Goal: Task Accomplishment & Management: Complete application form

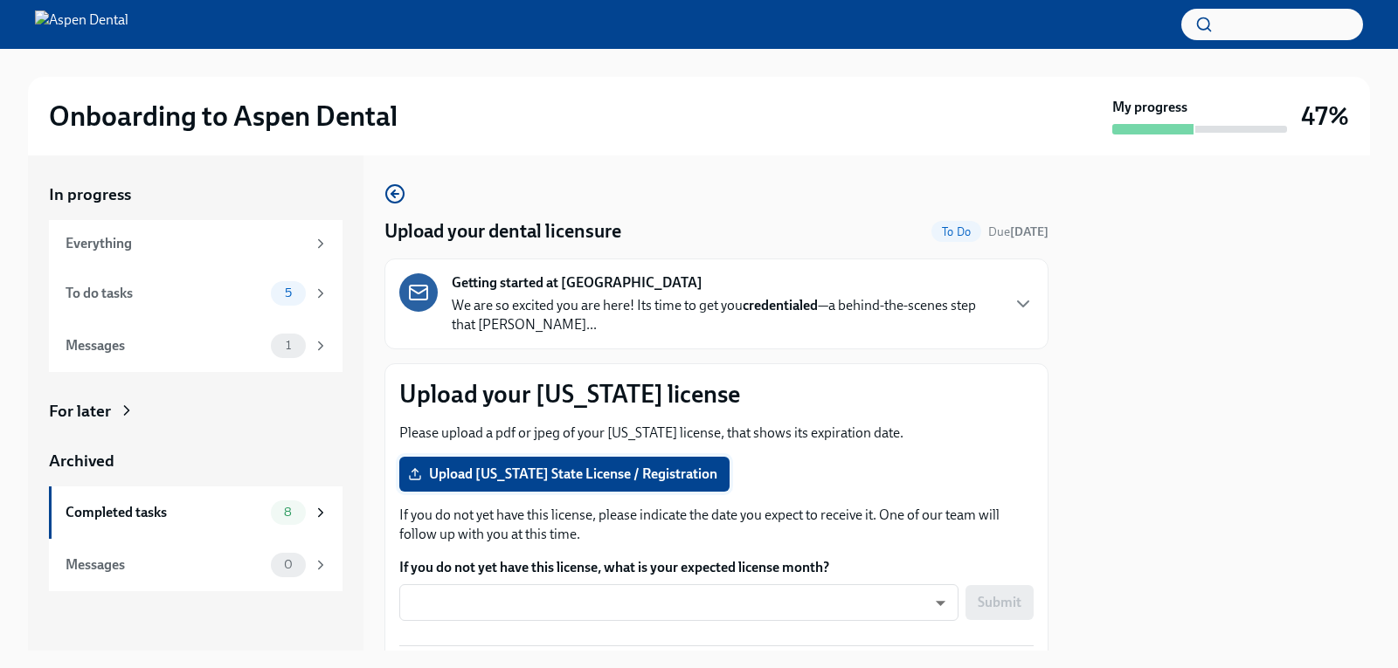
click at [513, 481] on span "Upload [US_STATE] State License / Registration" at bounding box center [565, 474] width 306 height 17
click at [0, 0] on input "Upload [US_STATE] State License / Registration" at bounding box center [0, 0] width 0 height 0
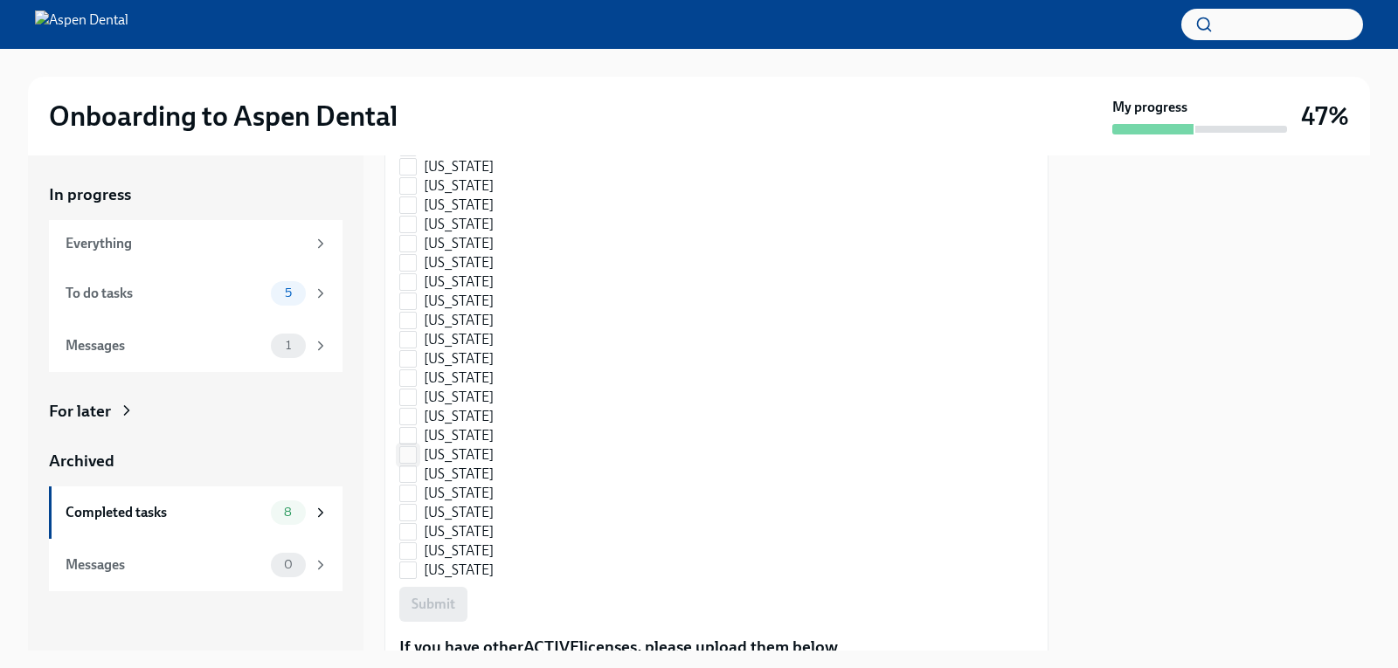
scroll to position [1152, 0]
click at [439, 485] on span "[US_STATE]" at bounding box center [459, 493] width 70 height 19
click at [416, 486] on input "[US_STATE]" at bounding box center [408, 494] width 16 height 16
click at [470, 498] on label "[US_STATE]" at bounding box center [605, 493] width 413 height 19
click at [416, 498] on input "[US_STATE]" at bounding box center [408, 494] width 16 height 16
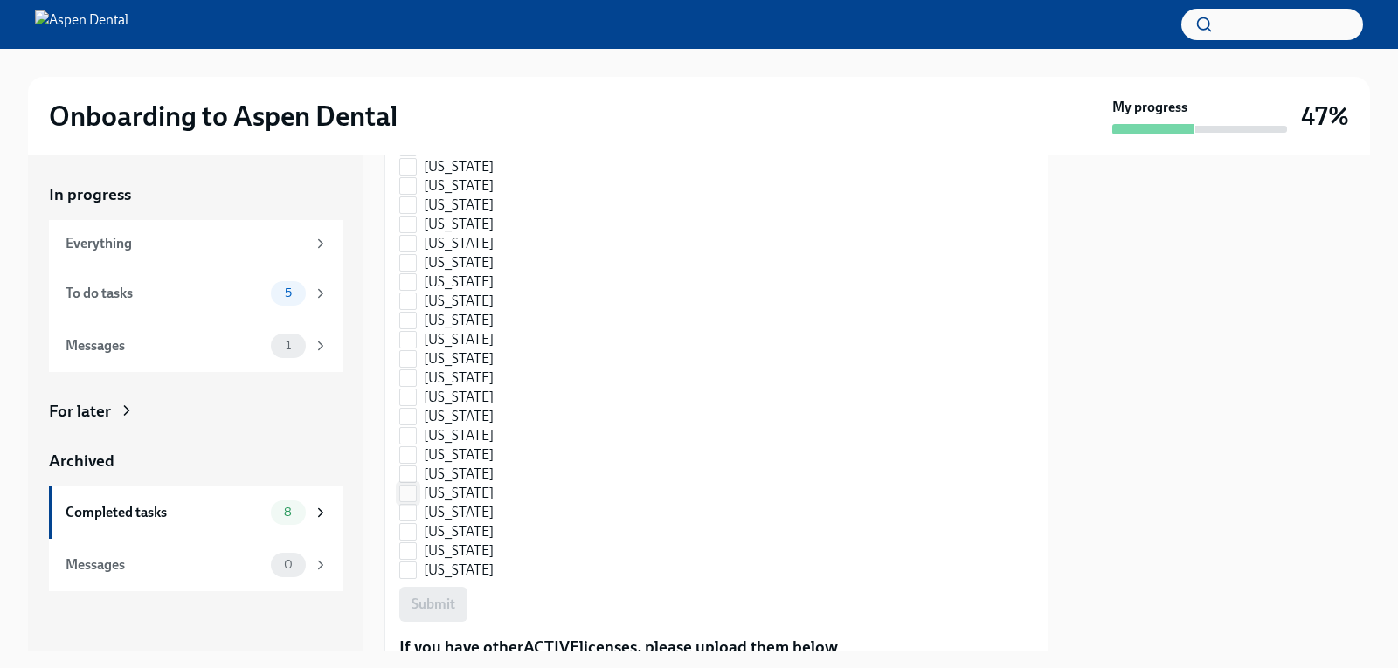
checkbox input "true"
click at [446, 604] on span "Submit" at bounding box center [434, 604] width 44 height 17
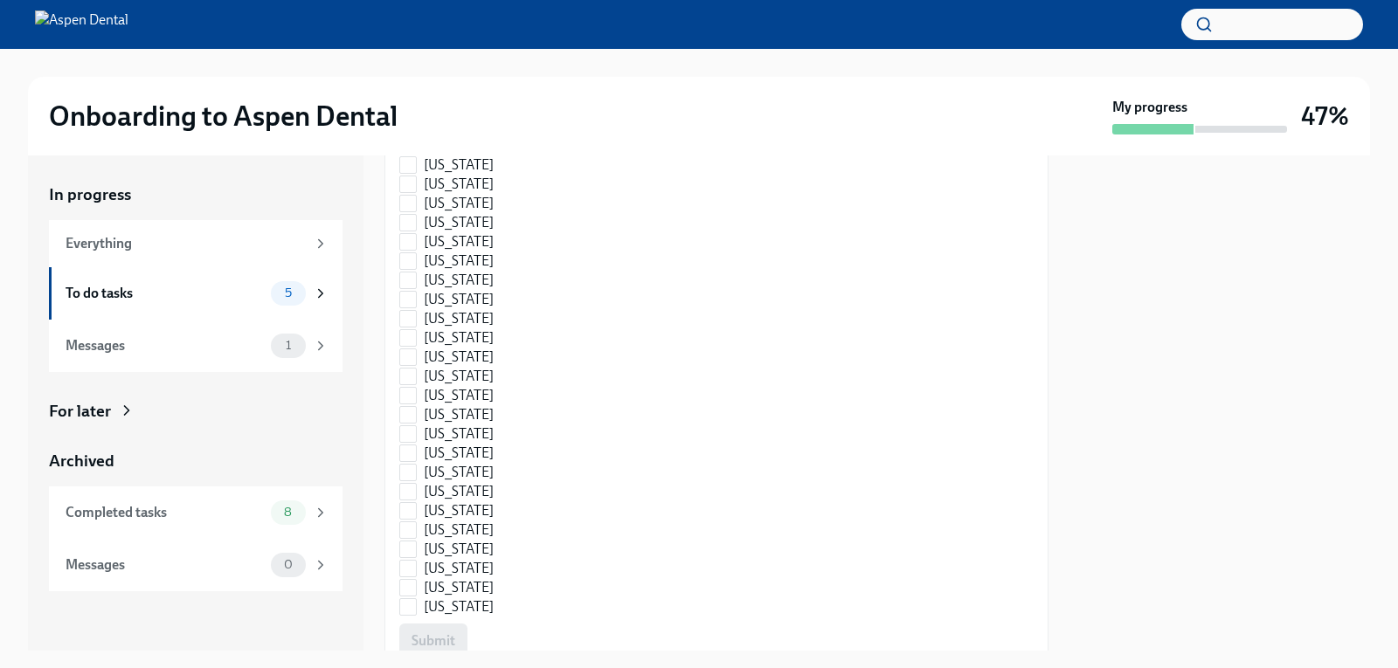
scroll to position [2648, 0]
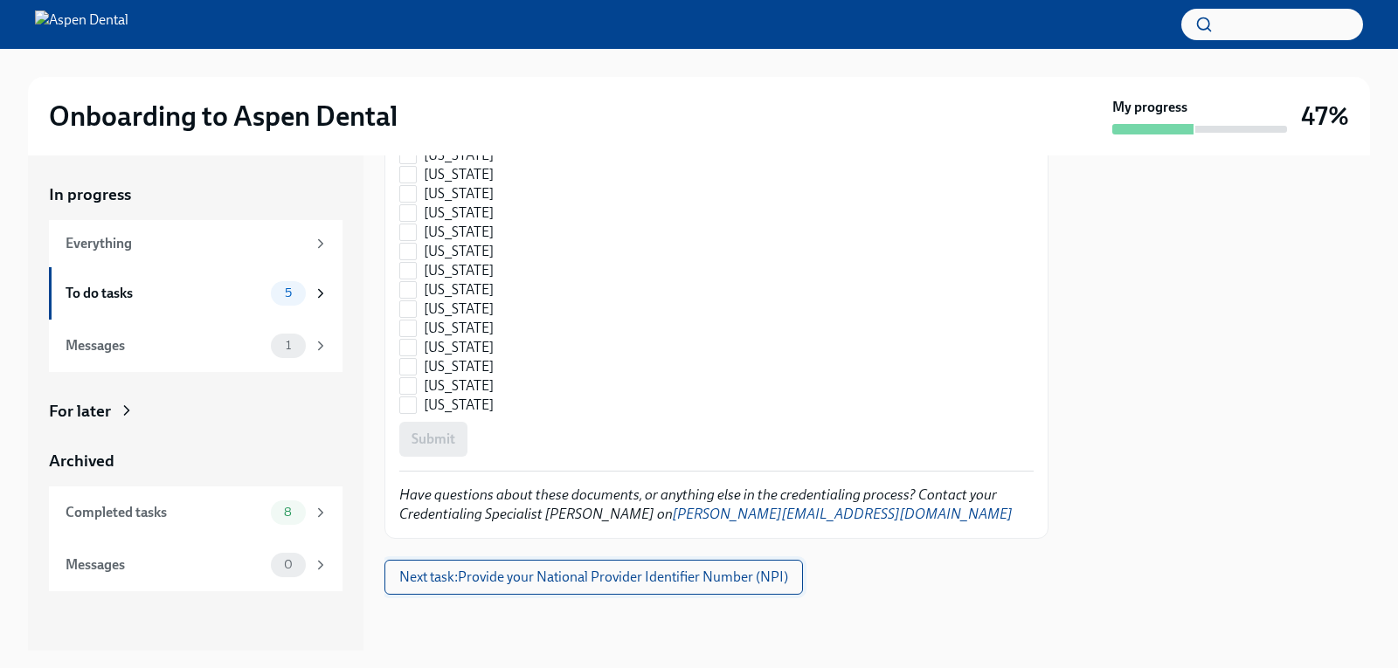
click at [612, 576] on span "Next task : Provide your National Provider Identifier Number (NPI)" at bounding box center [593, 577] width 389 height 17
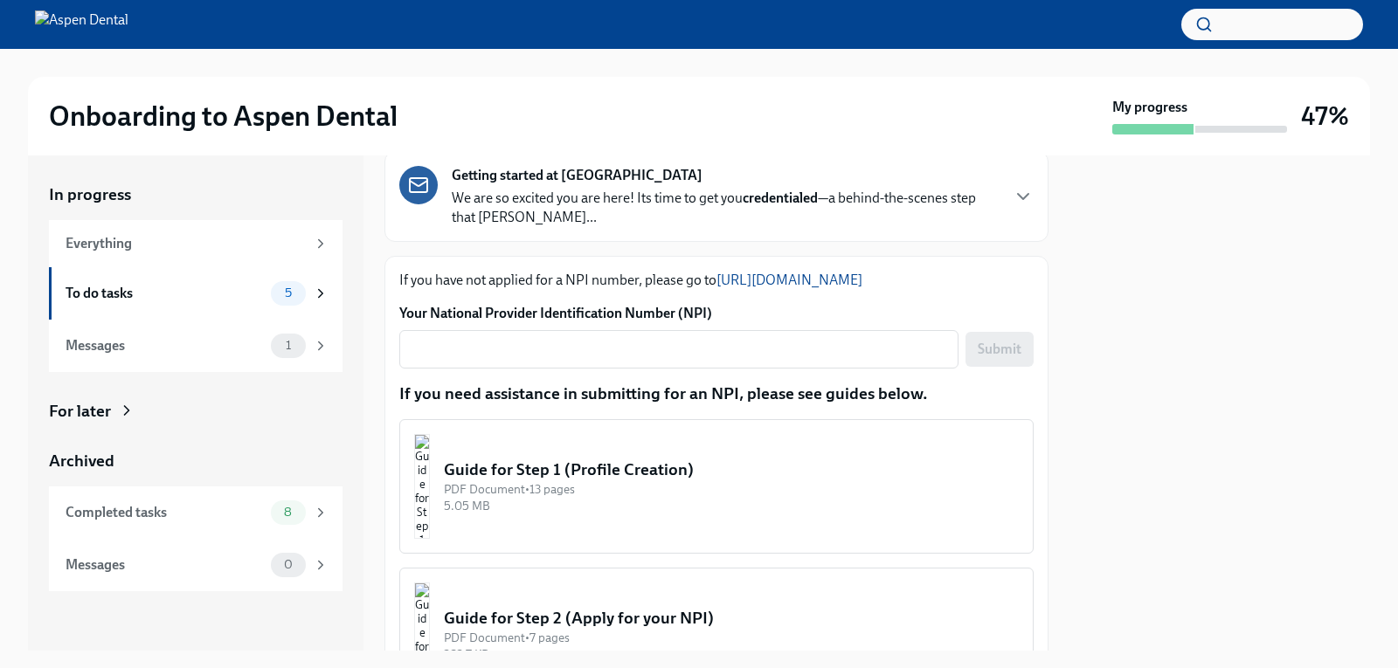
scroll to position [87, 0]
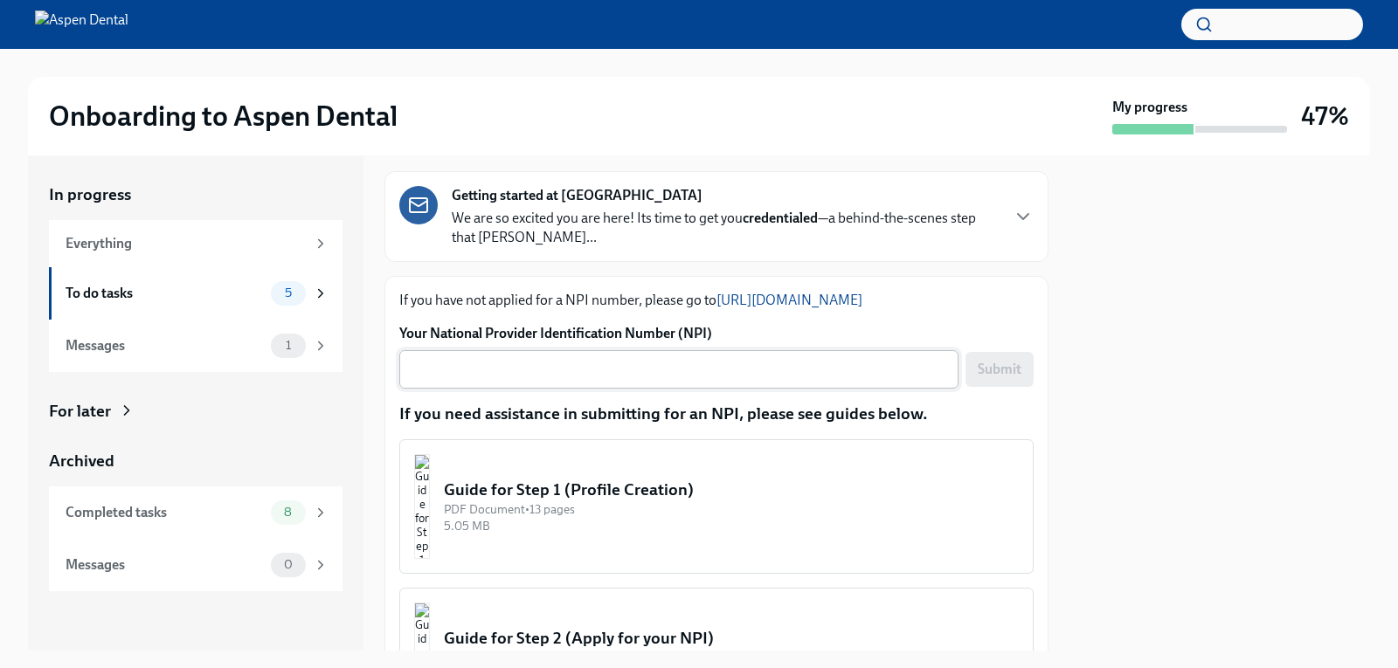
click at [640, 367] on textarea "Your National Provider Identification Number (NPI)" at bounding box center [679, 369] width 538 height 21
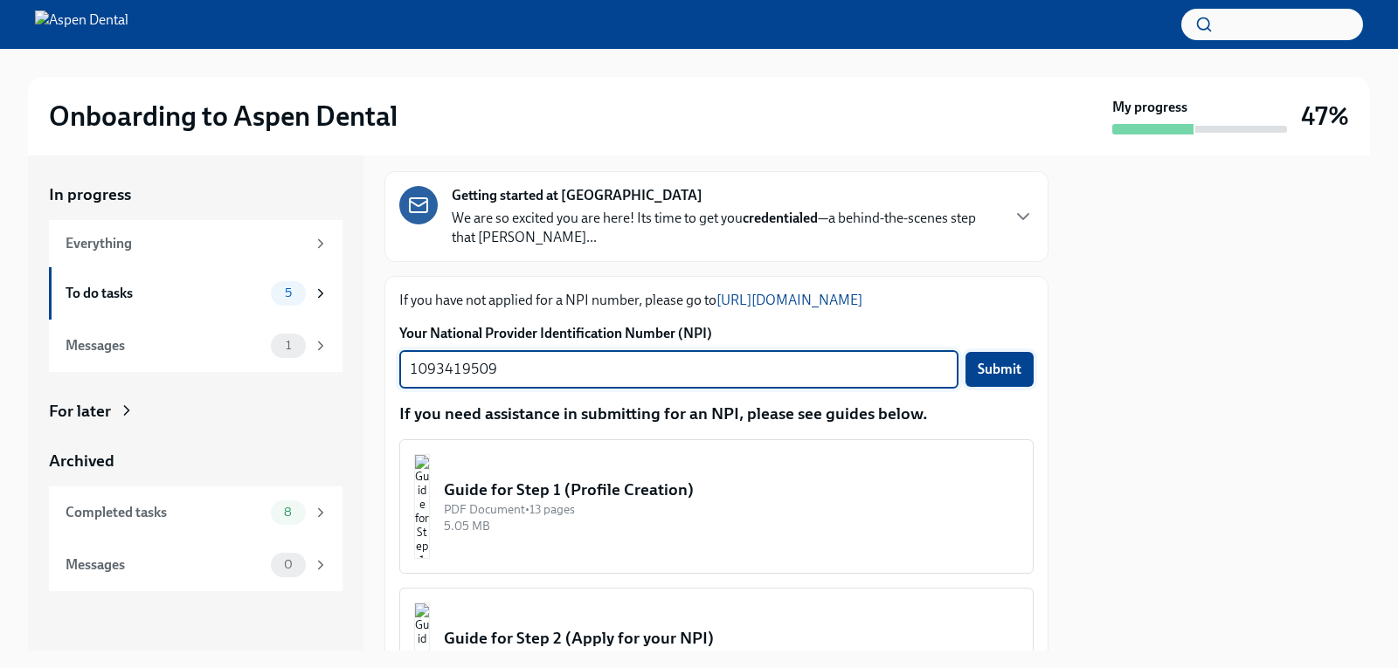
type textarea "1093419509"
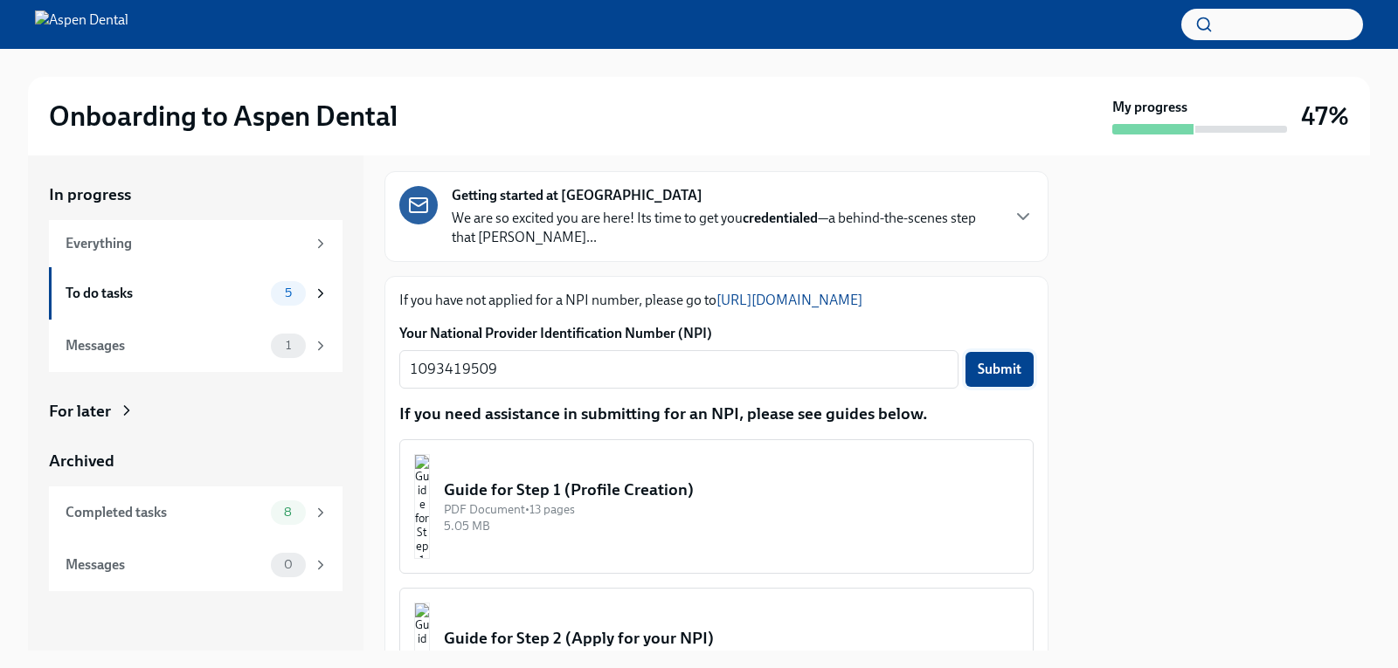
click at [993, 362] on span "Submit" at bounding box center [1000, 369] width 44 height 17
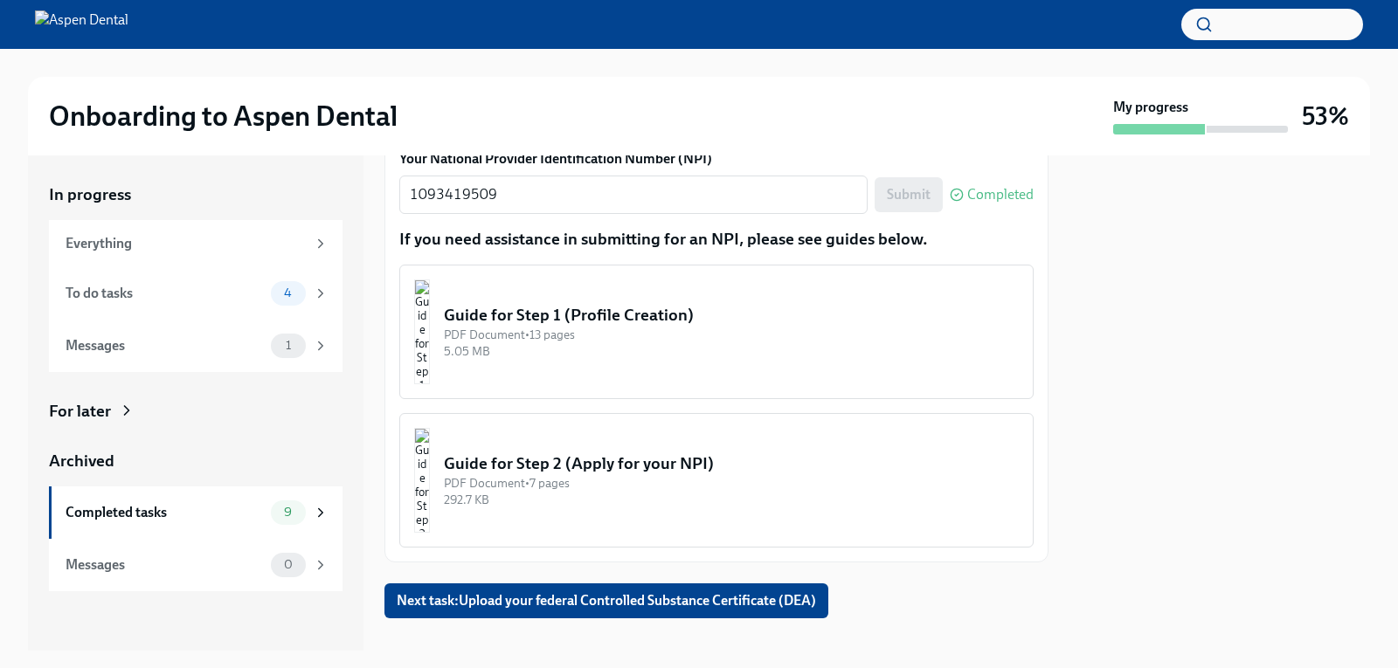
scroll to position [286, 0]
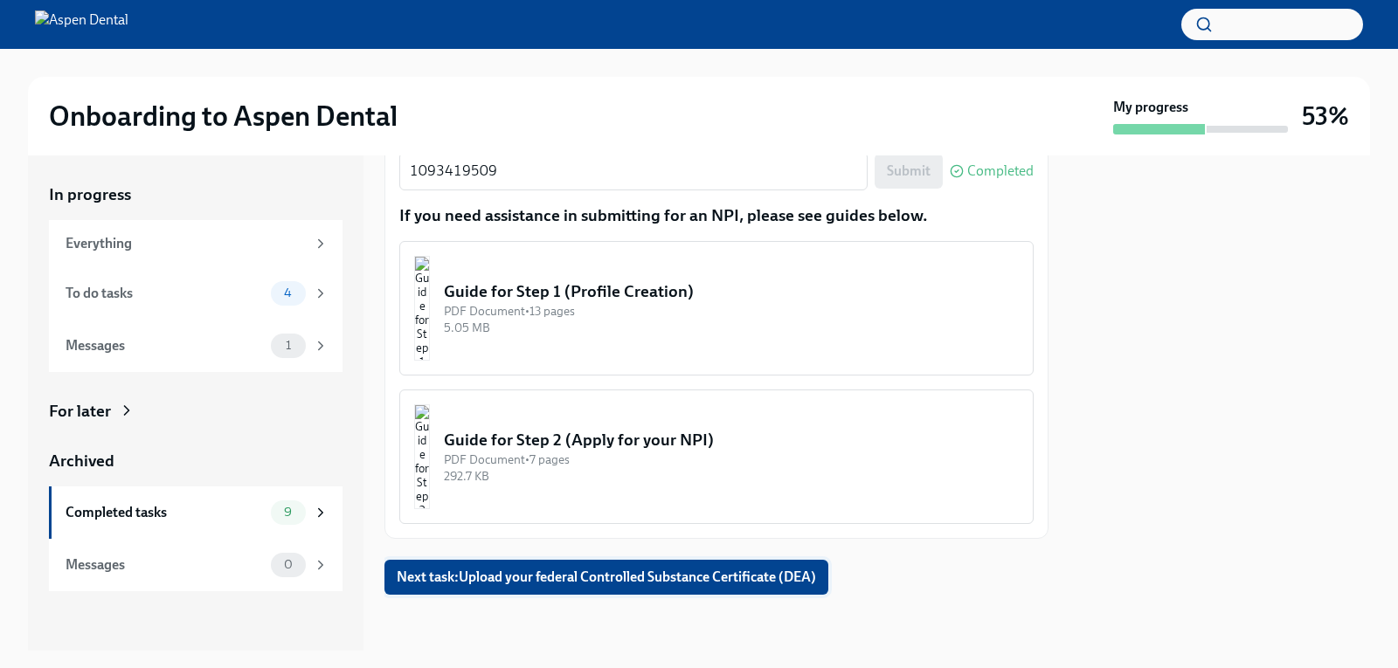
click at [694, 578] on span "Next task : Upload your federal Controlled Substance Certificate (DEA)" at bounding box center [606, 577] width 419 height 17
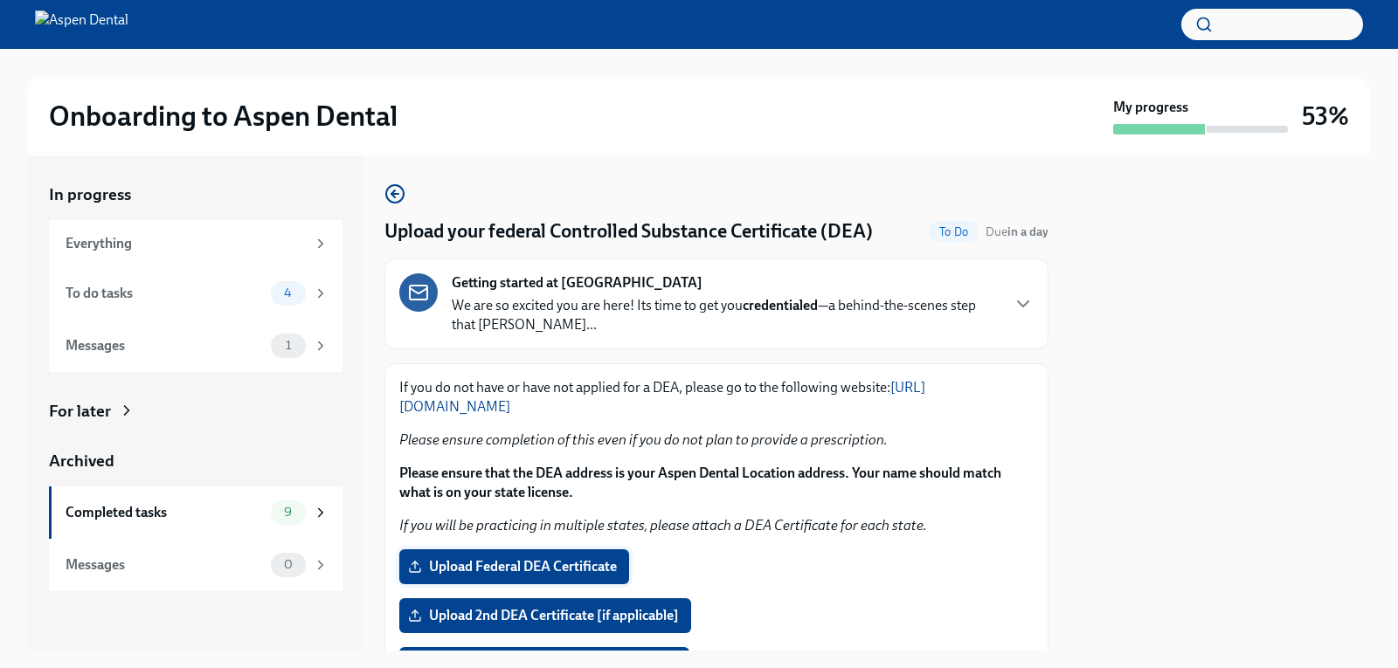
click at [550, 557] on label "Upload Federal DEA Certificate" at bounding box center [514, 567] width 230 height 35
click at [0, 0] on input "Upload Federal DEA Certificate" at bounding box center [0, 0] width 0 height 0
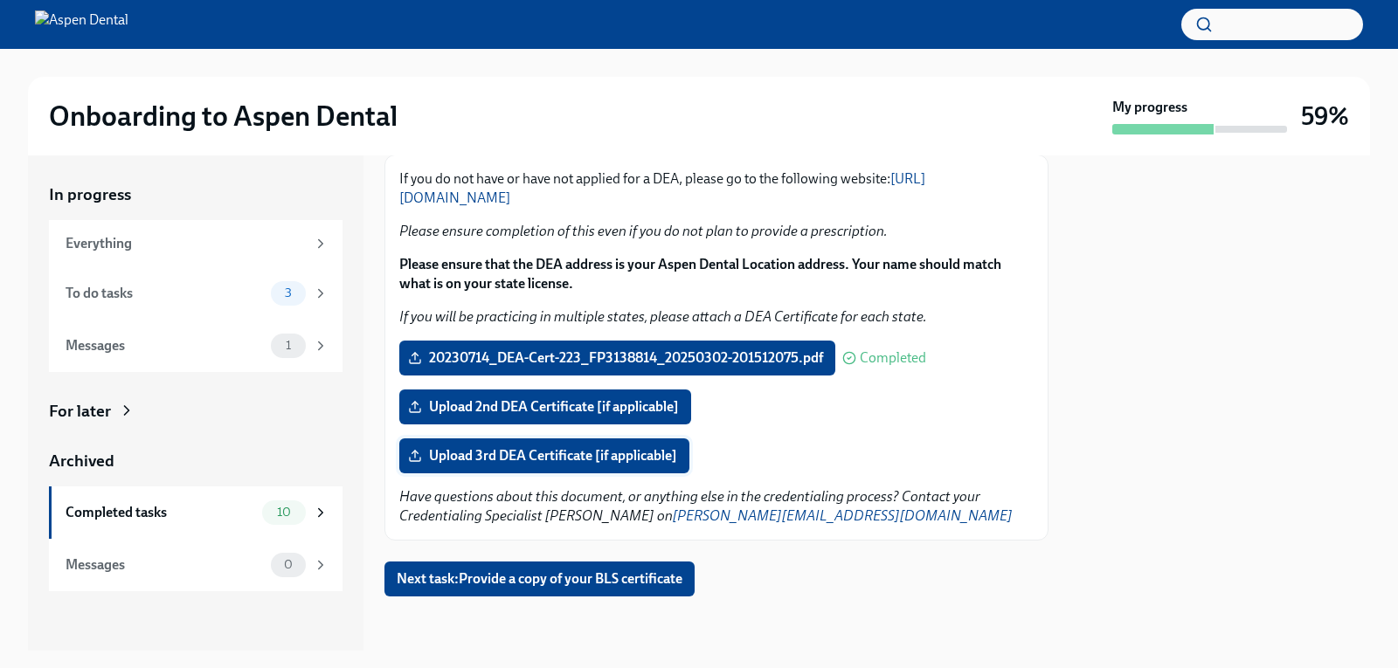
scroll to position [211, 0]
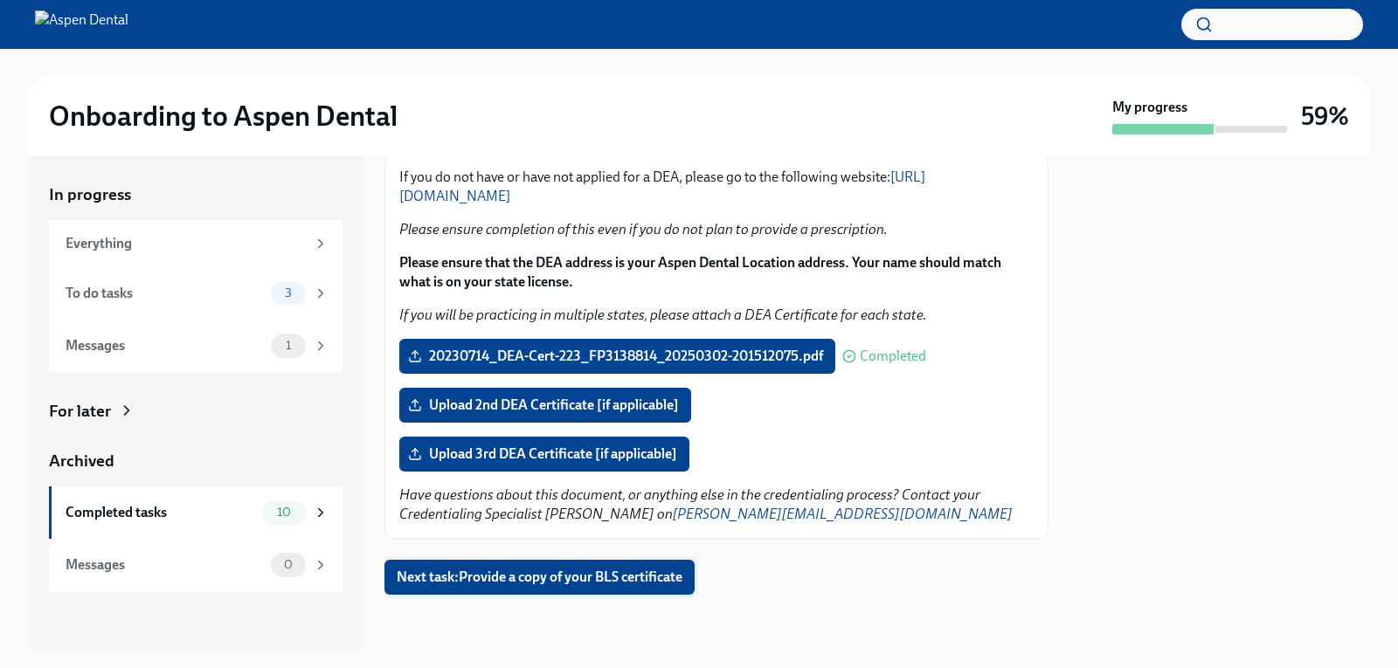
click at [557, 585] on span "Next task : Provide a copy of your BLS certificate" at bounding box center [540, 577] width 286 height 17
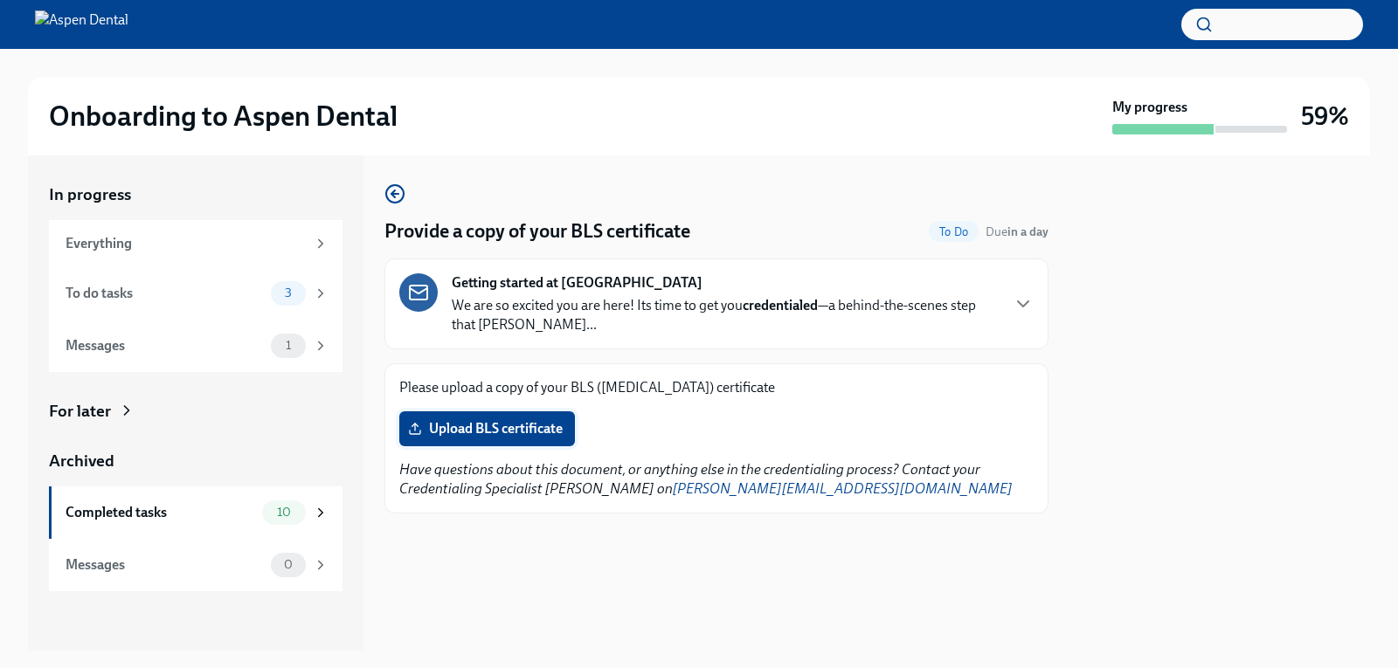
click at [462, 420] on span "Upload BLS certificate" at bounding box center [487, 428] width 151 height 17
click at [0, 0] on input "Upload BLS certificate" at bounding box center [0, 0] width 0 height 0
click at [451, 416] on label "Upload BLS certificate" at bounding box center [487, 429] width 176 height 35
click at [0, 0] on input "Upload BLS certificate" at bounding box center [0, 0] width 0 height 0
click at [550, 421] on span "Upload BLS certificate" at bounding box center [487, 428] width 151 height 17
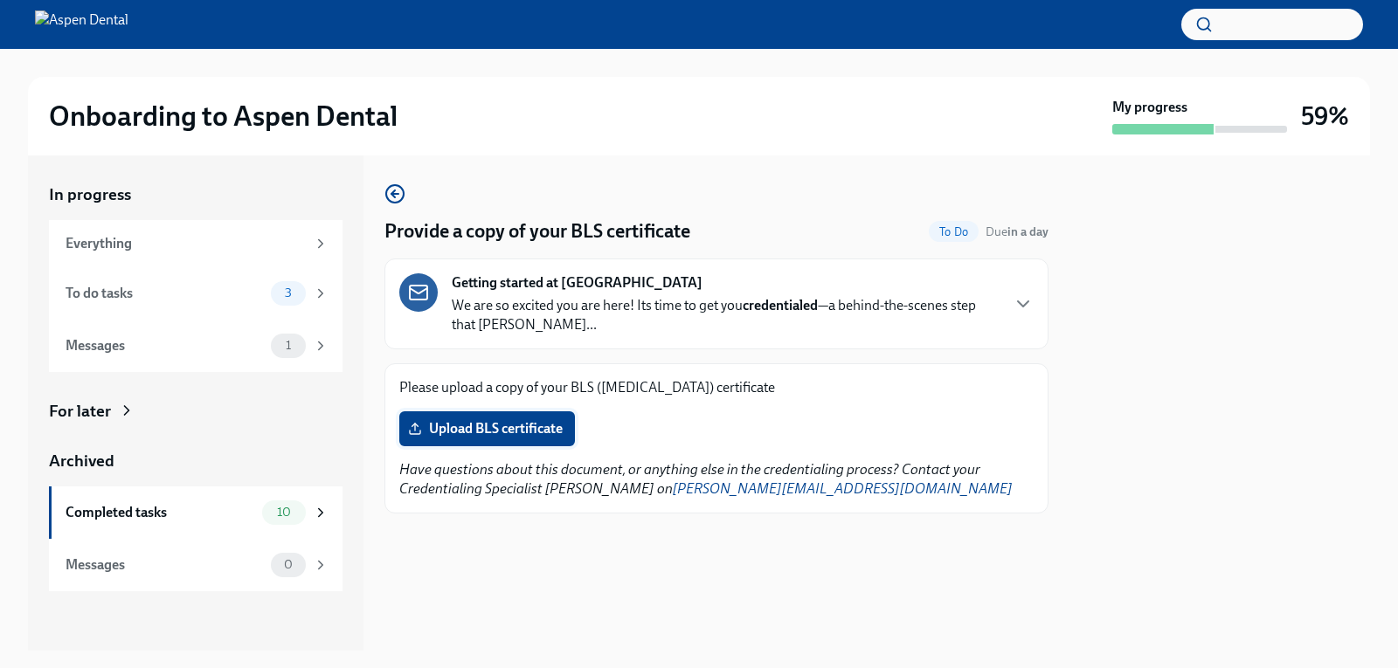
click at [0, 0] on input "Upload BLS certificate" at bounding box center [0, 0] width 0 height 0
click at [434, 441] on label "Upload BLS certificate" at bounding box center [487, 429] width 176 height 35
click at [0, 0] on input "Upload BLS certificate" at bounding box center [0, 0] width 0 height 0
click at [883, 463] on em "Have questions about this document, or anything else in the credentialing proce…" at bounding box center [705, 479] width 613 height 36
click at [300, 287] on span "3" at bounding box center [288, 293] width 28 height 13
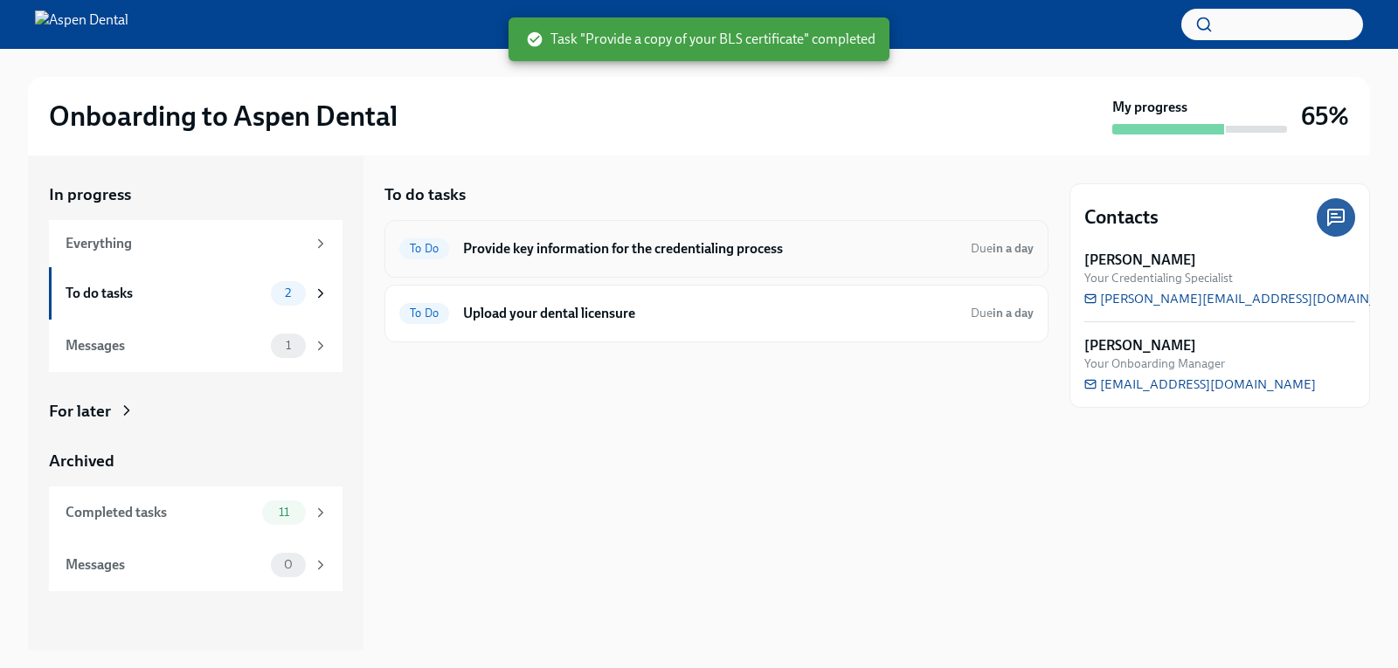
click at [438, 246] on span "To Do" at bounding box center [424, 248] width 50 height 13
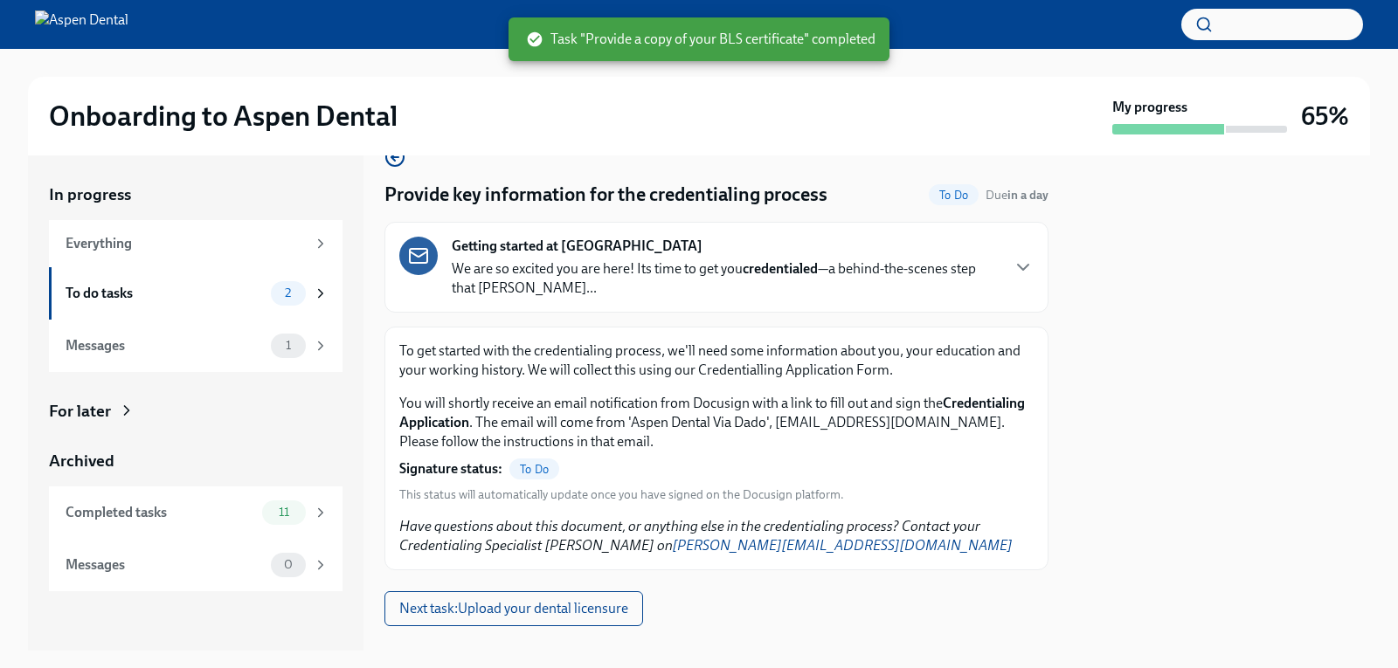
scroll to position [68, 0]
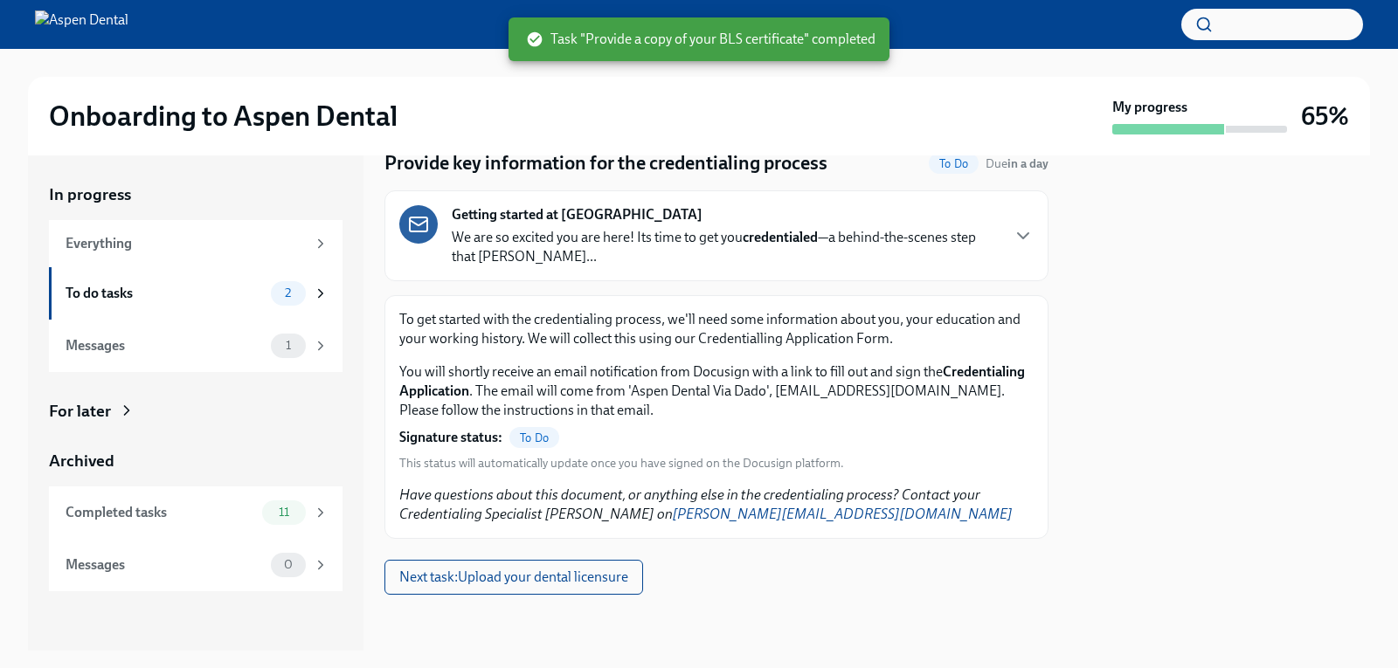
click at [516, 438] on span "To Do" at bounding box center [534, 438] width 50 height 13
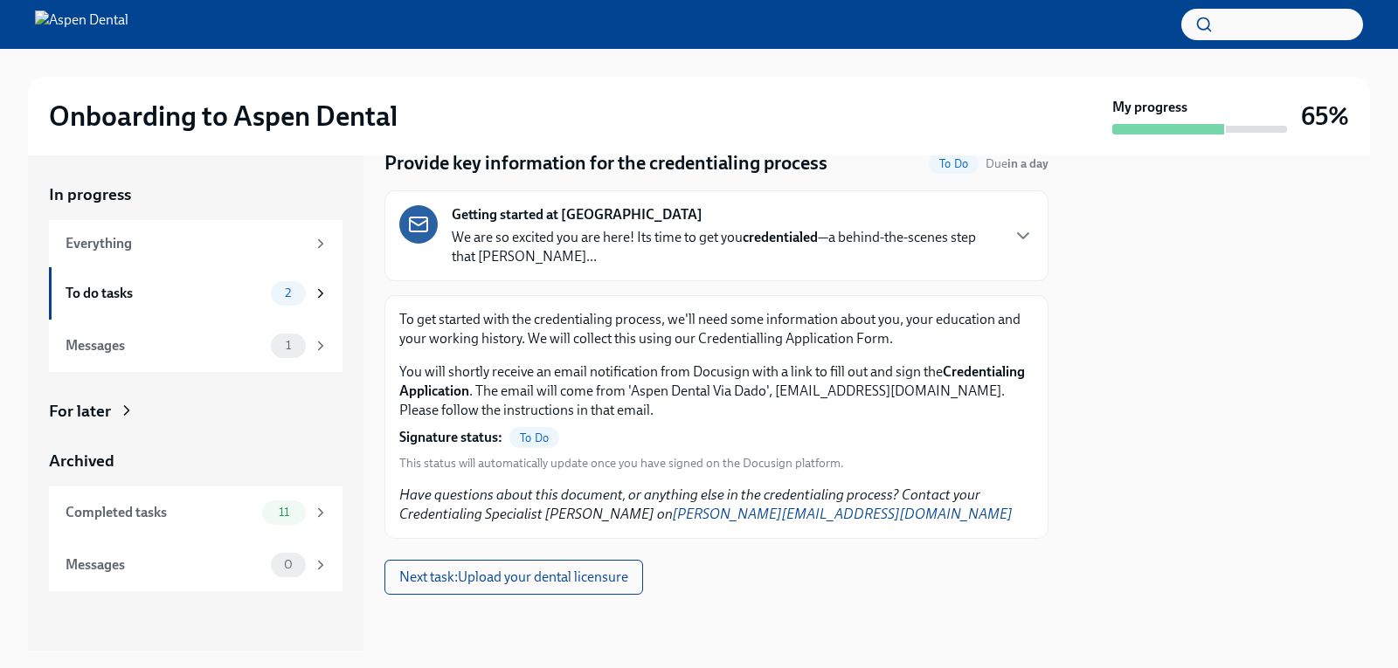
click at [531, 434] on span "To Do" at bounding box center [534, 438] width 50 height 13
click at [532, 434] on span "To Do" at bounding box center [534, 438] width 50 height 13
click at [295, 298] on span "2" at bounding box center [287, 293] width 27 height 13
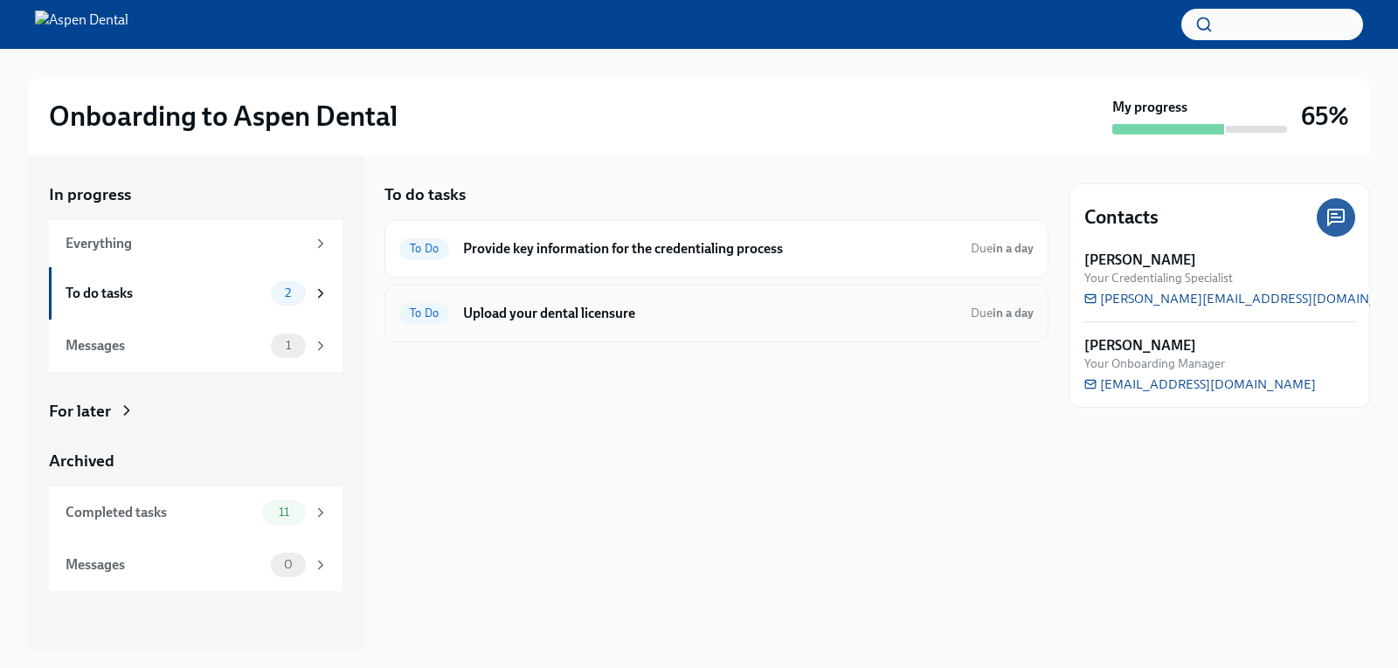
click at [487, 302] on div "To Do Upload your dental licensure Due in a day" at bounding box center [716, 314] width 634 height 28
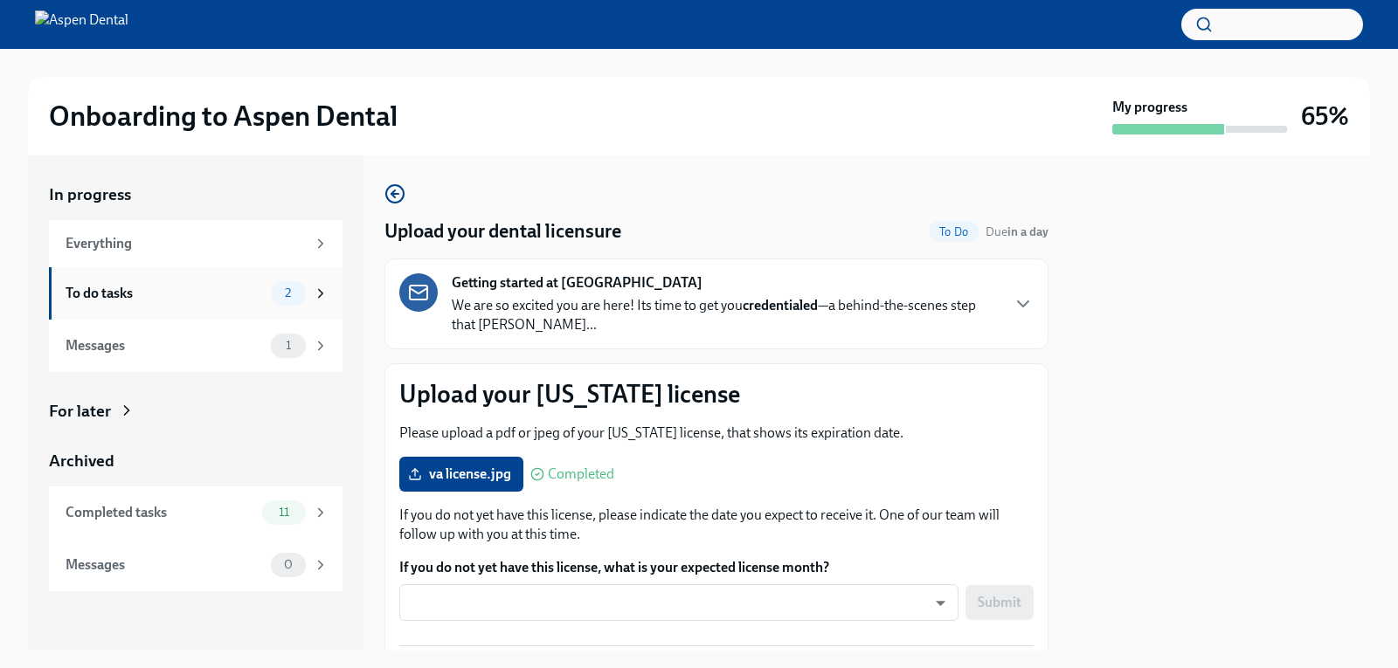
click at [280, 298] on span "2" at bounding box center [287, 293] width 27 height 13
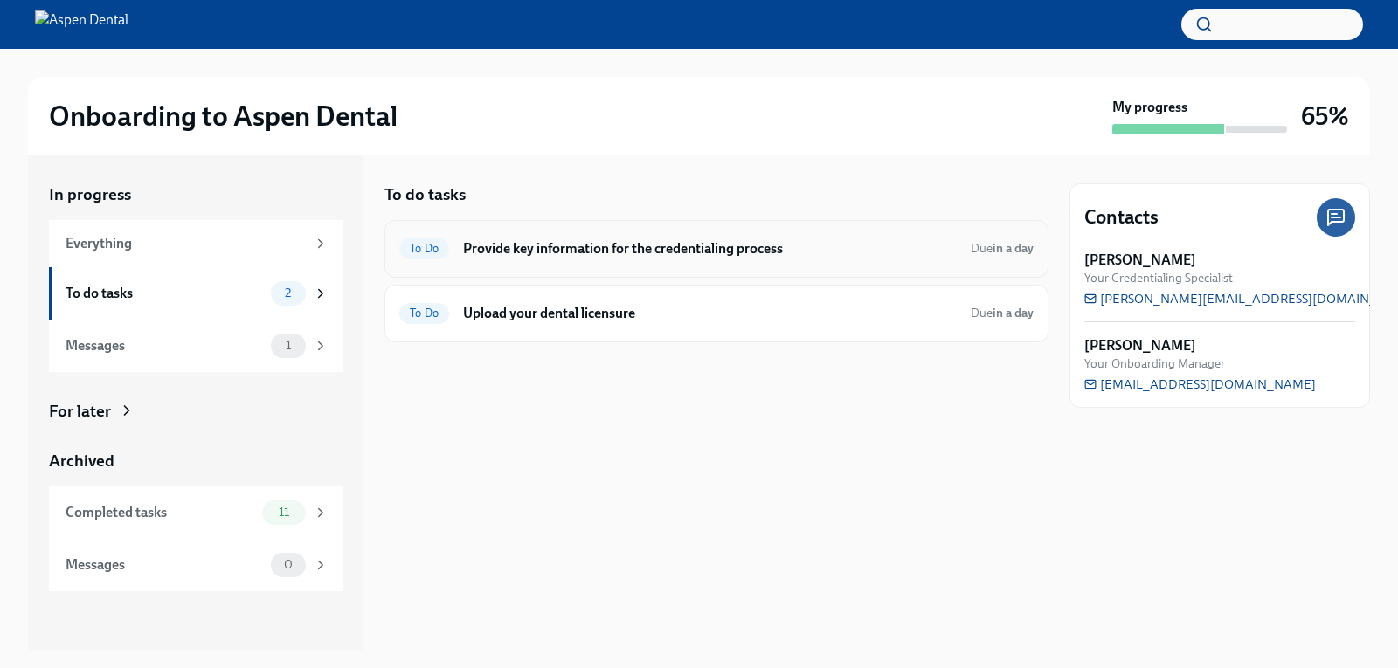
click at [407, 246] on span "To Do" at bounding box center [424, 248] width 50 height 13
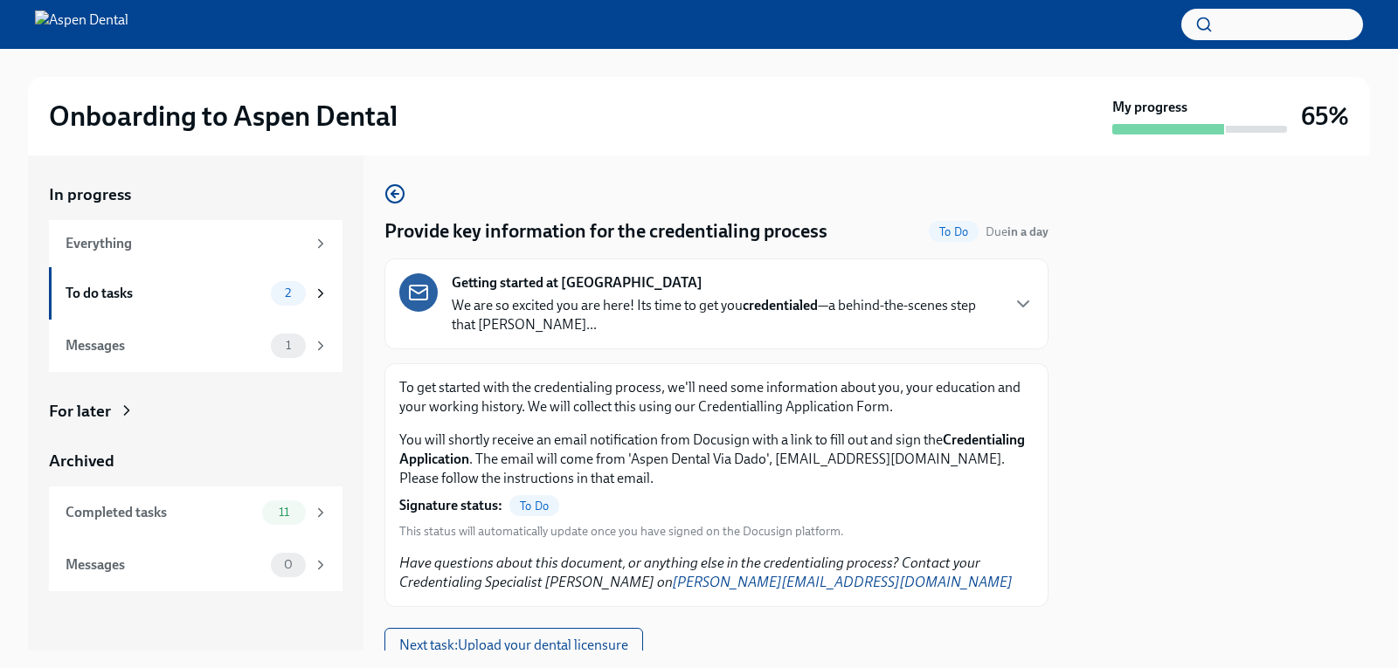
scroll to position [68, 0]
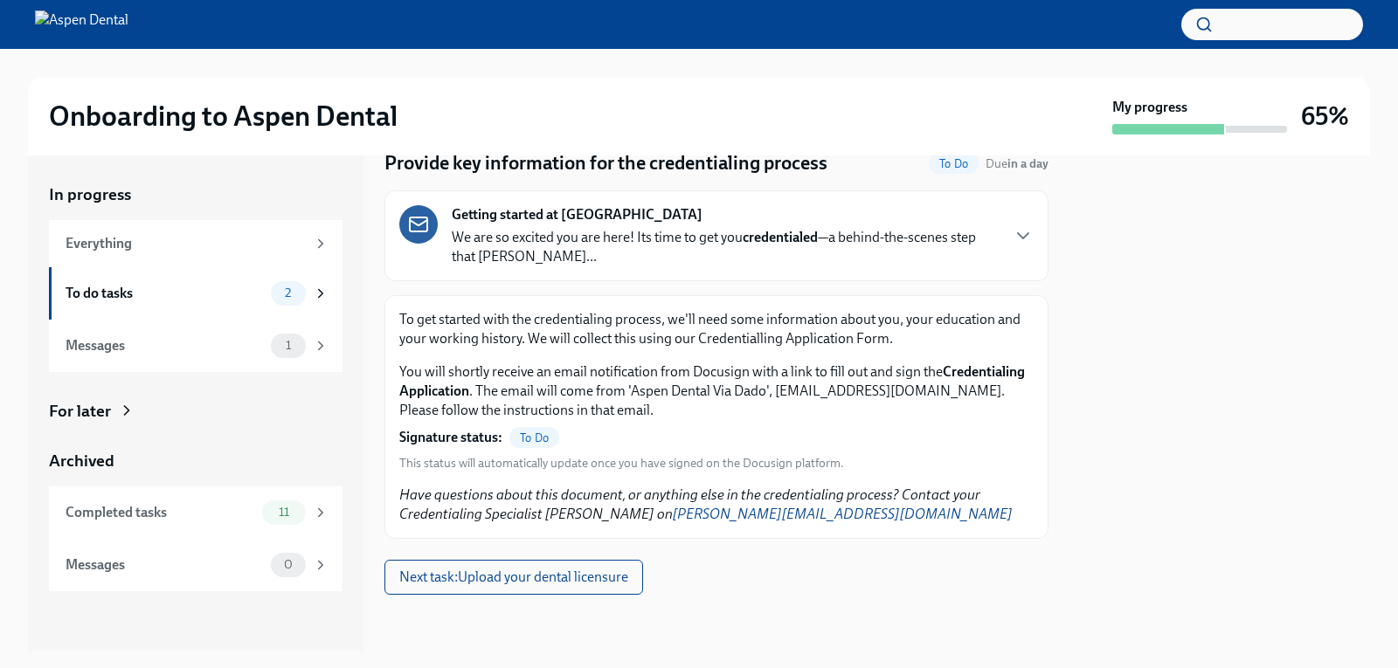
click at [930, 157] on span "To Do" at bounding box center [954, 163] width 50 height 13
click at [577, 583] on span "Next task : Upload your dental licensure" at bounding box center [513, 577] width 229 height 17
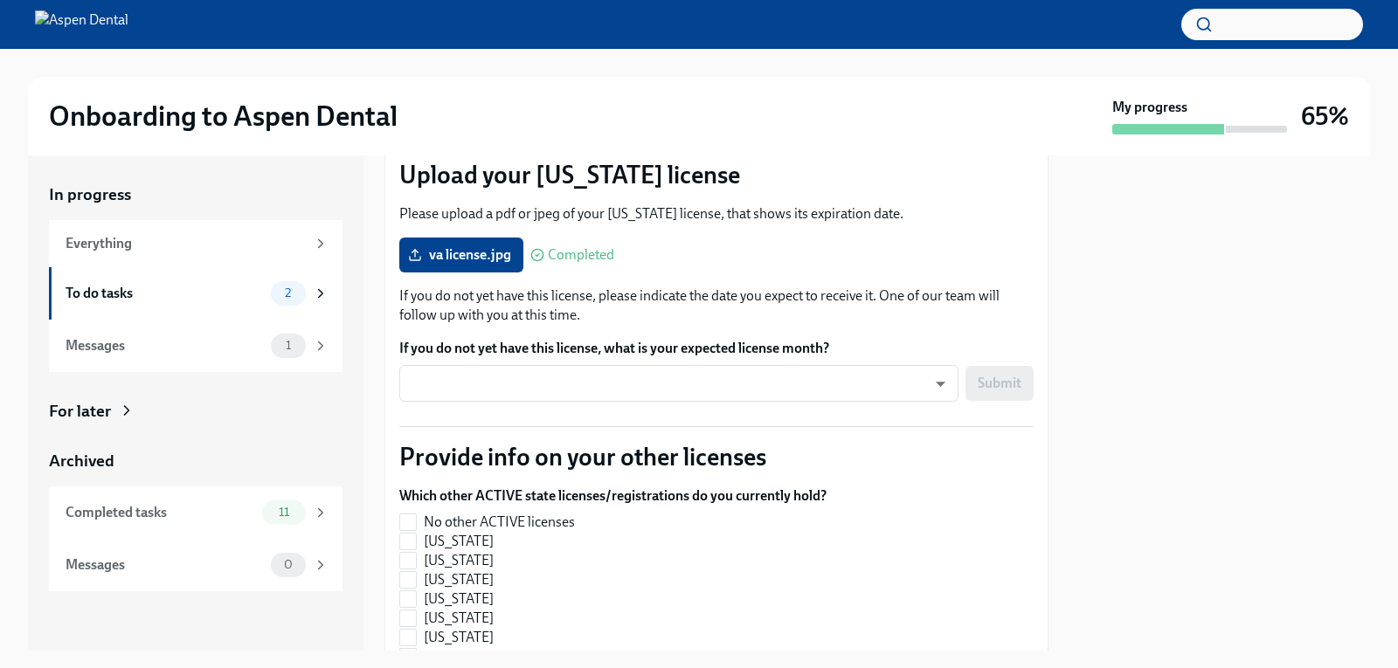
scroll to position [349, 0]
